Goal: Information Seeking & Learning: Learn about a topic

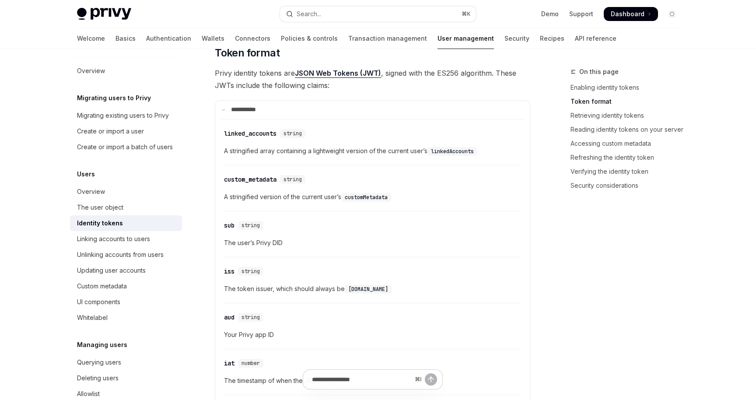
scroll to position [360, 0]
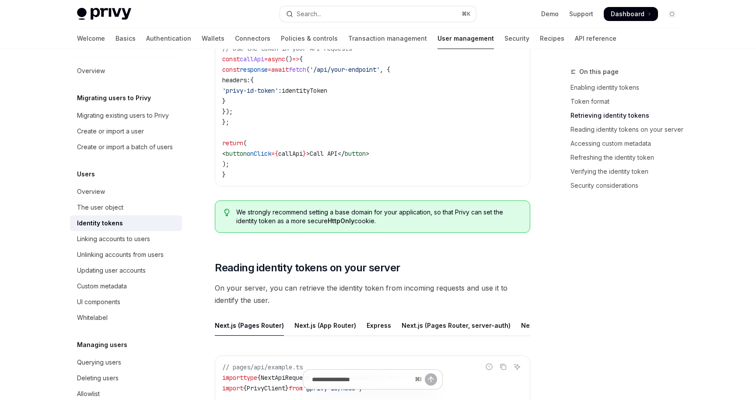
scroll to position [959, 0]
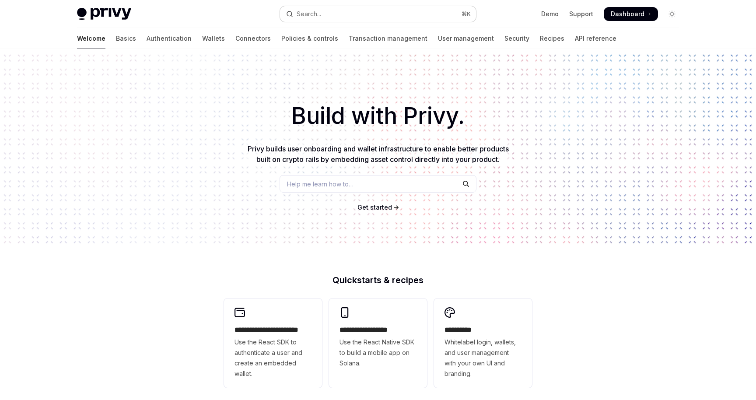
click at [339, 12] on button "Search... ⌘ K" at bounding box center [378, 14] width 196 height 16
type textarea "*"
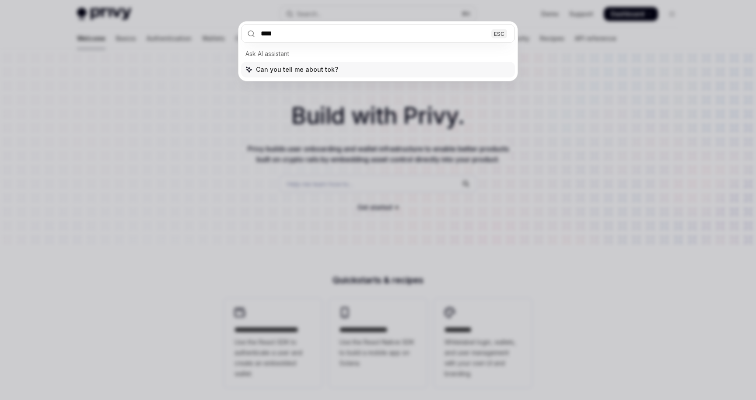
type input "*****"
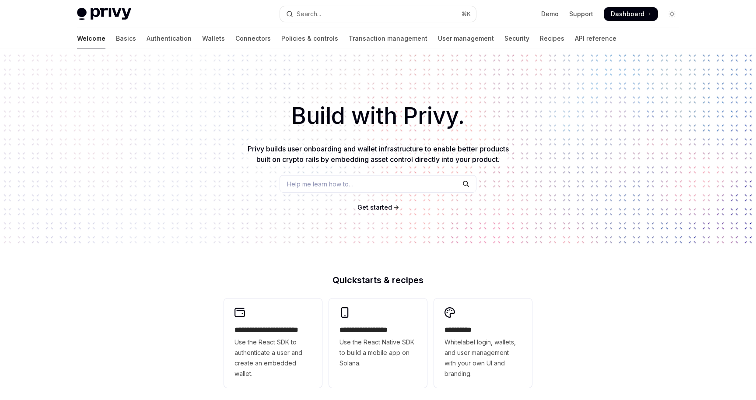
type textarea "*"
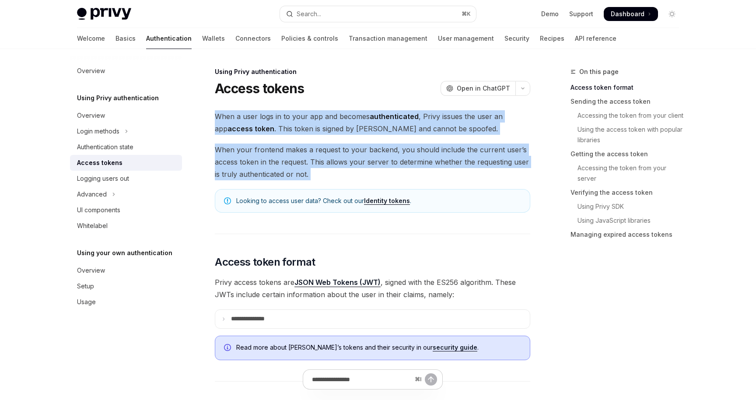
drag, startPoint x: 334, startPoint y: 181, endPoint x: 207, endPoint y: 117, distance: 142.7
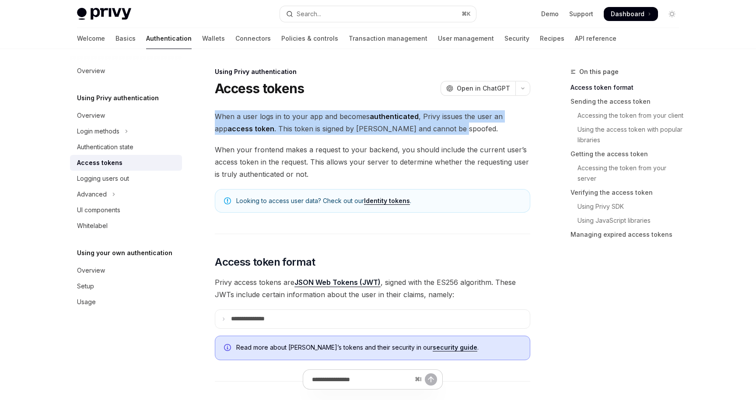
drag, startPoint x: 207, startPoint y: 116, endPoint x: 457, endPoint y: 129, distance: 250.3
click at [457, 129] on span "When a user logs in to your app and becomes authenticated , Privy issues the us…" at bounding box center [373, 122] width 316 height 25
drag, startPoint x: 469, startPoint y: 129, endPoint x: 207, endPoint y: 112, distance: 263.2
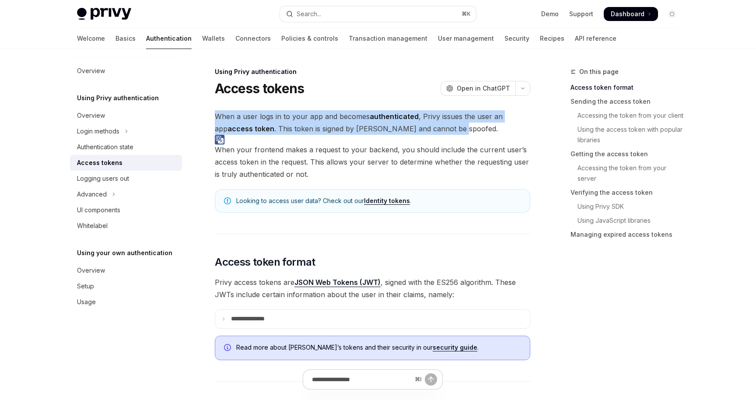
copy span "When a user logs in to your app and becomes authenticated , Privy issues the us…"
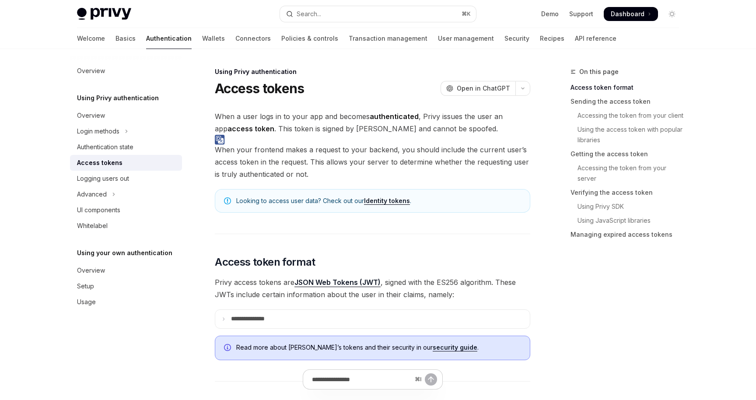
click at [318, 116] on span "When a user logs in to your app and becomes authenticated , Privy issues the us…" at bounding box center [373, 122] width 316 height 25
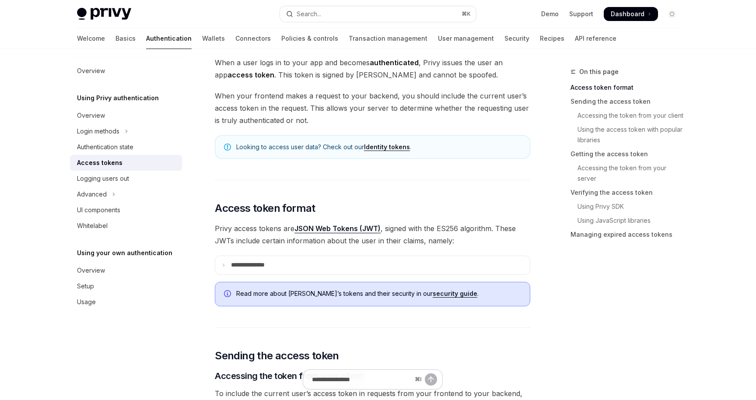
scroll to position [55, 0]
click at [253, 261] on p "**********" at bounding box center [255, 264] width 48 height 8
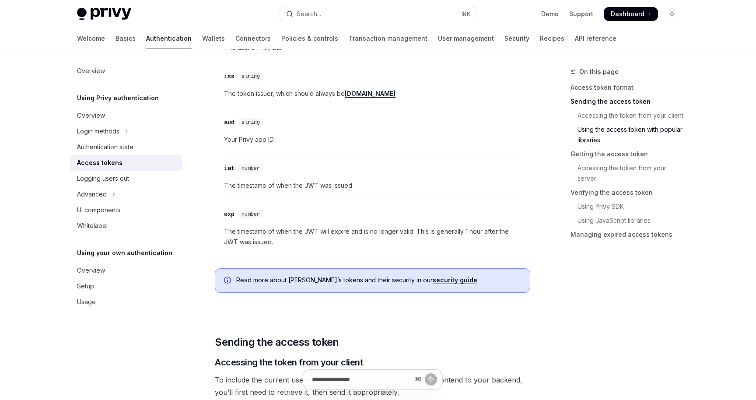
scroll to position [0, 0]
